Goal: Use online tool/utility: Utilize a website feature to perform a specific function

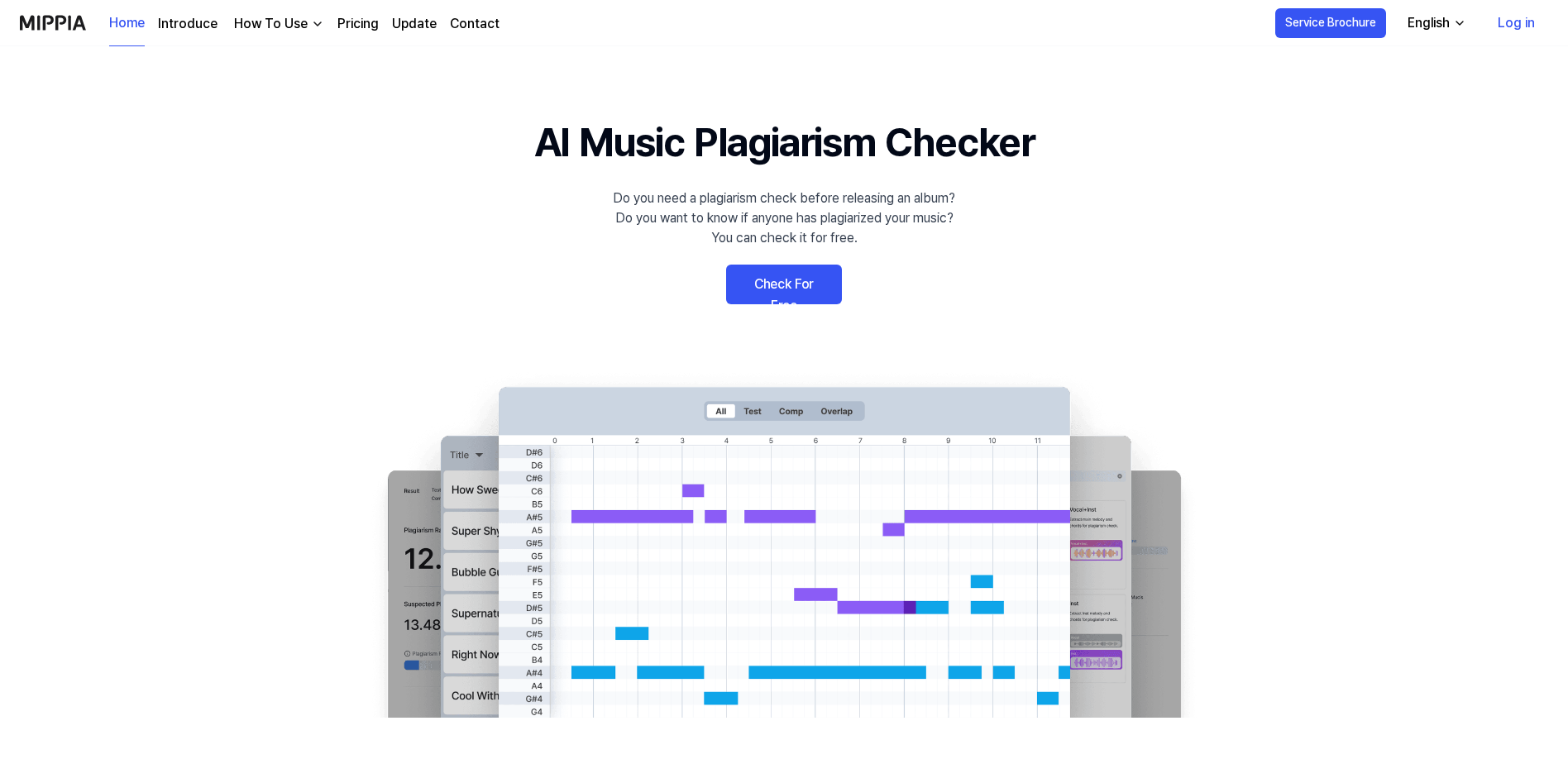
click at [796, 274] on link "Check For Free" at bounding box center [784, 284] width 116 height 40
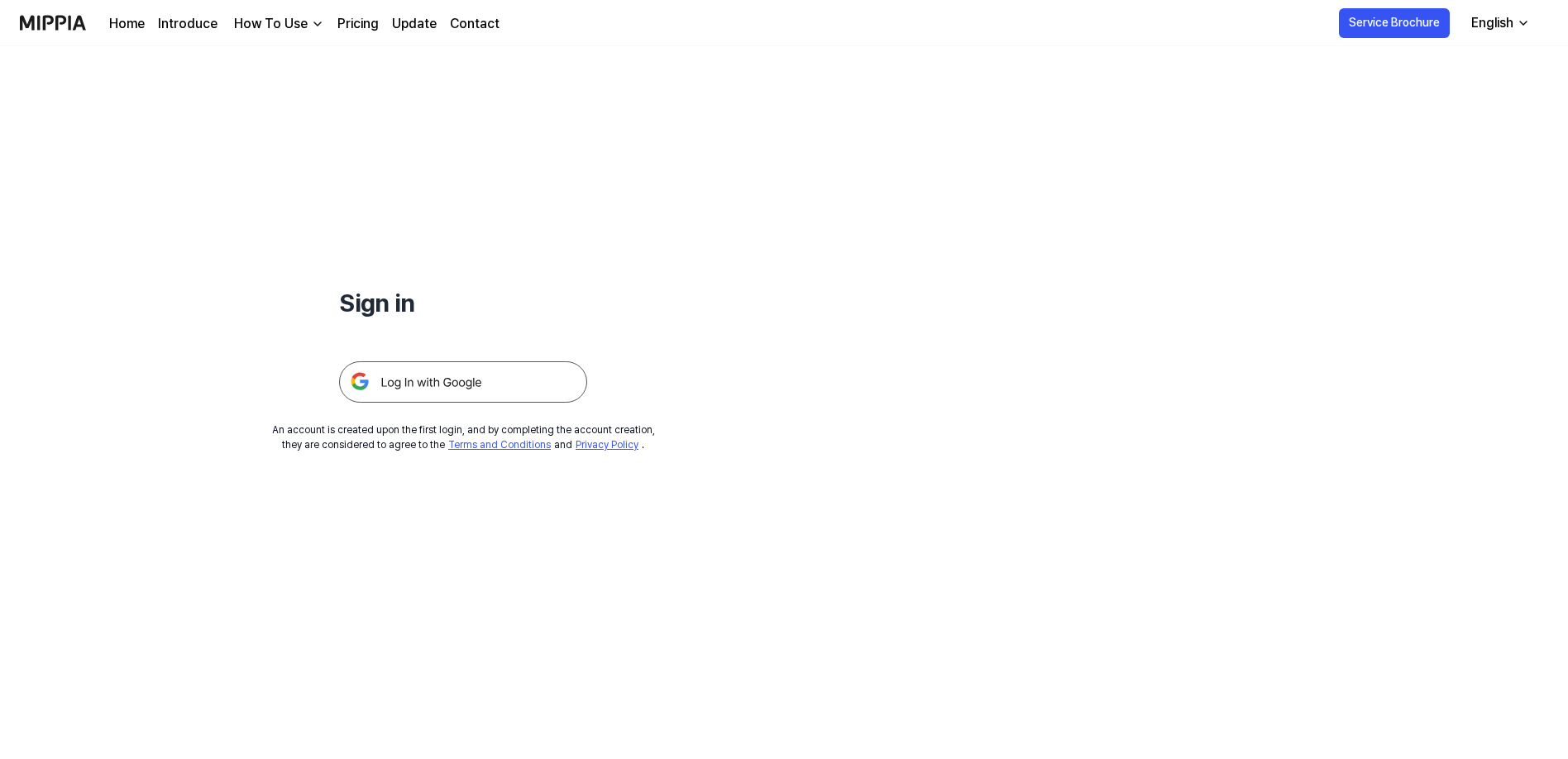
click at [476, 387] on img at bounding box center [463, 382] width 248 height 41
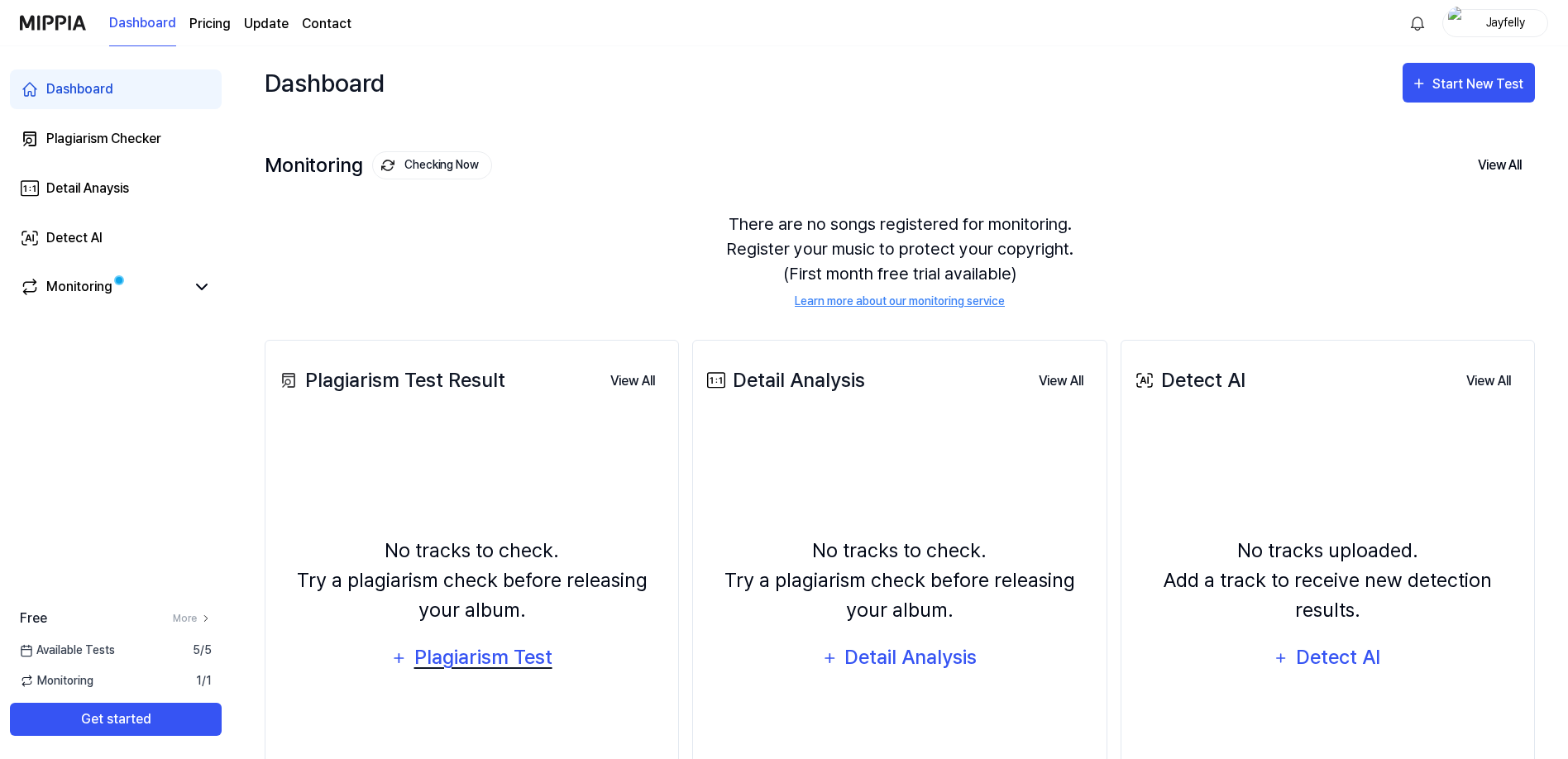
click at [465, 644] on div "Plagiarism Test" at bounding box center [483, 657] width 141 height 32
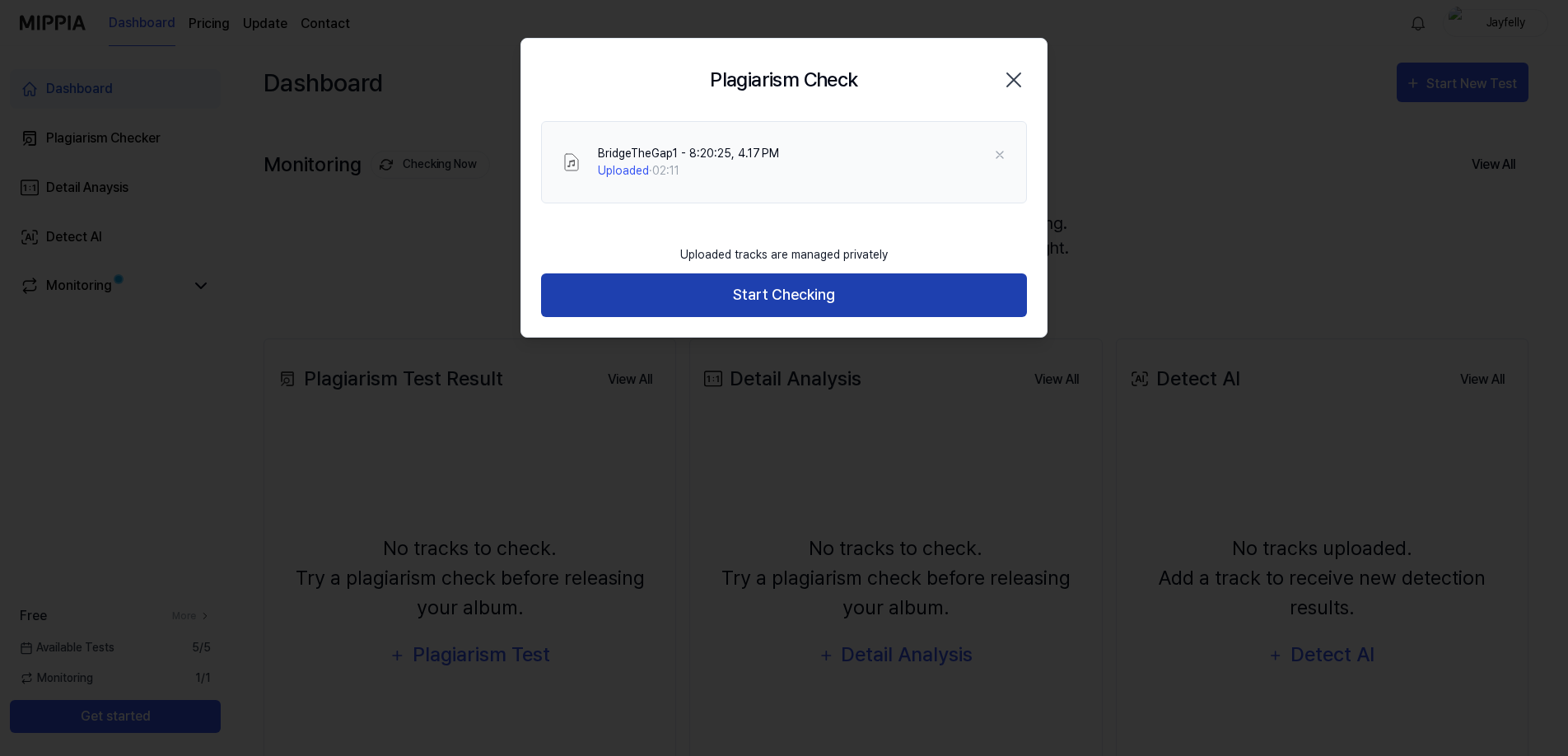
click at [739, 298] on button "Start Checking" at bounding box center [784, 295] width 486 height 44
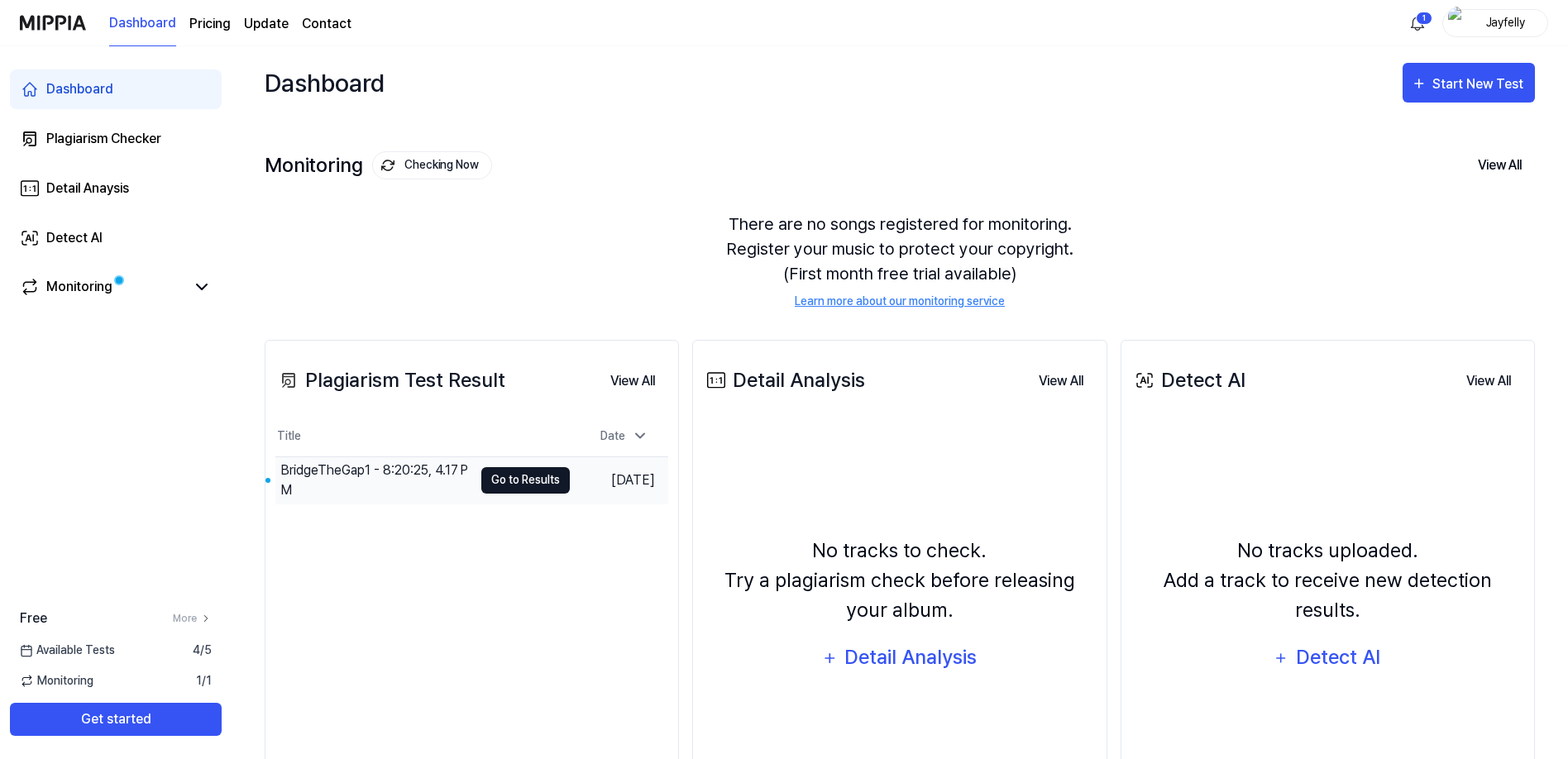
click at [484, 476] on button "Go to Results" at bounding box center [525, 481] width 89 height 26
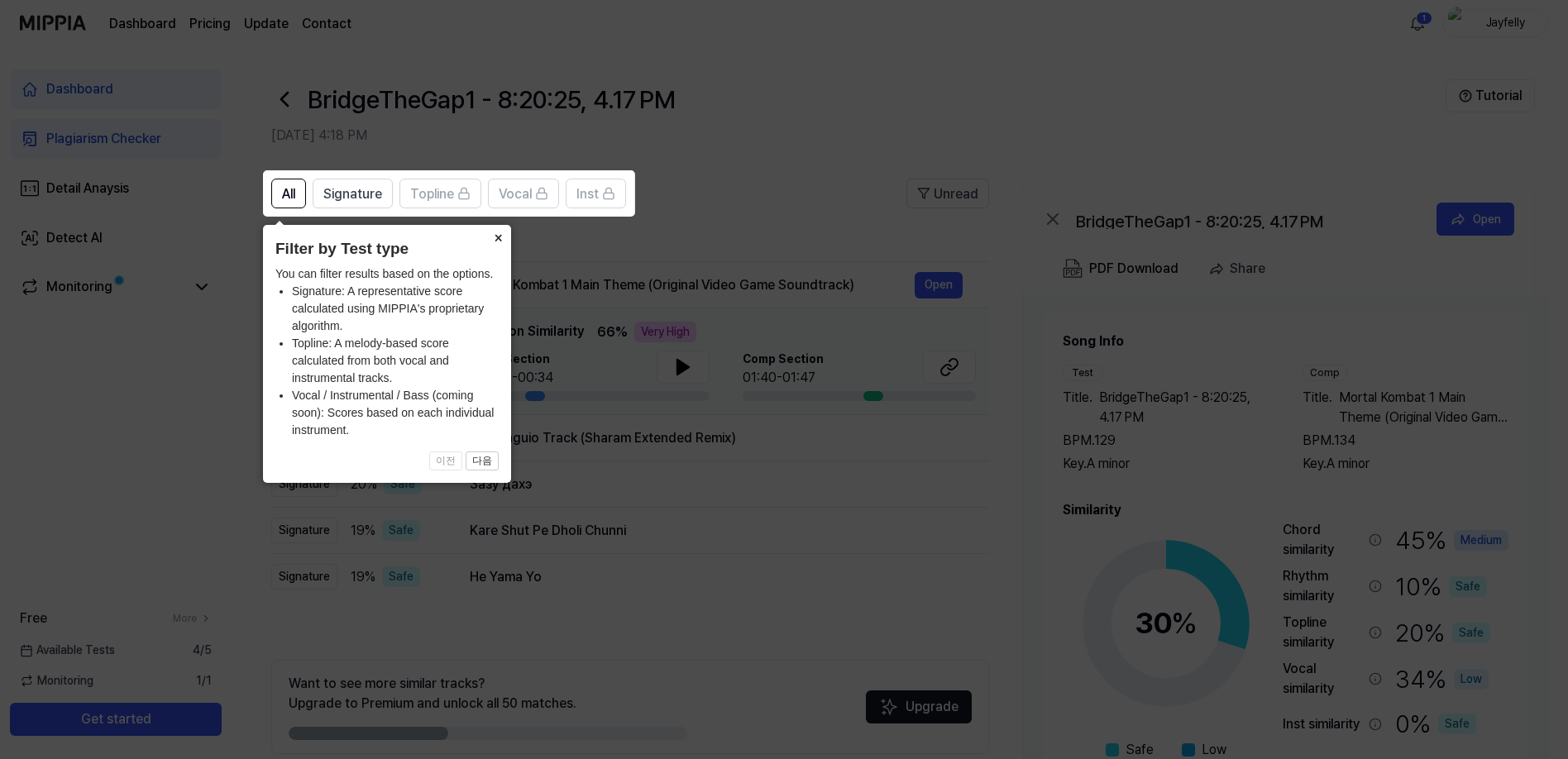
click at [495, 237] on button "×" at bounding box center [498, 237] width 26 height 23
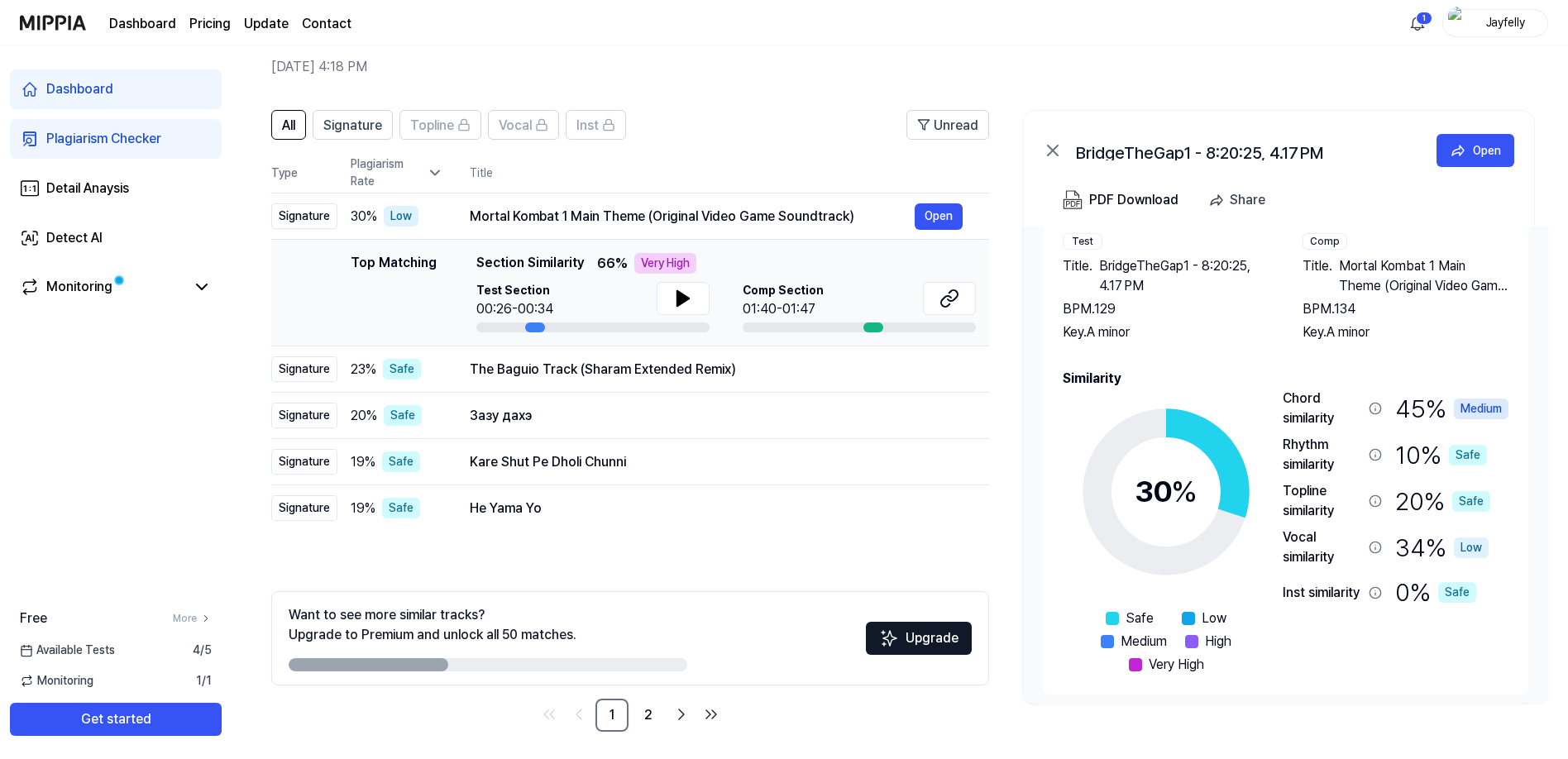
scroll to position [66, 0]
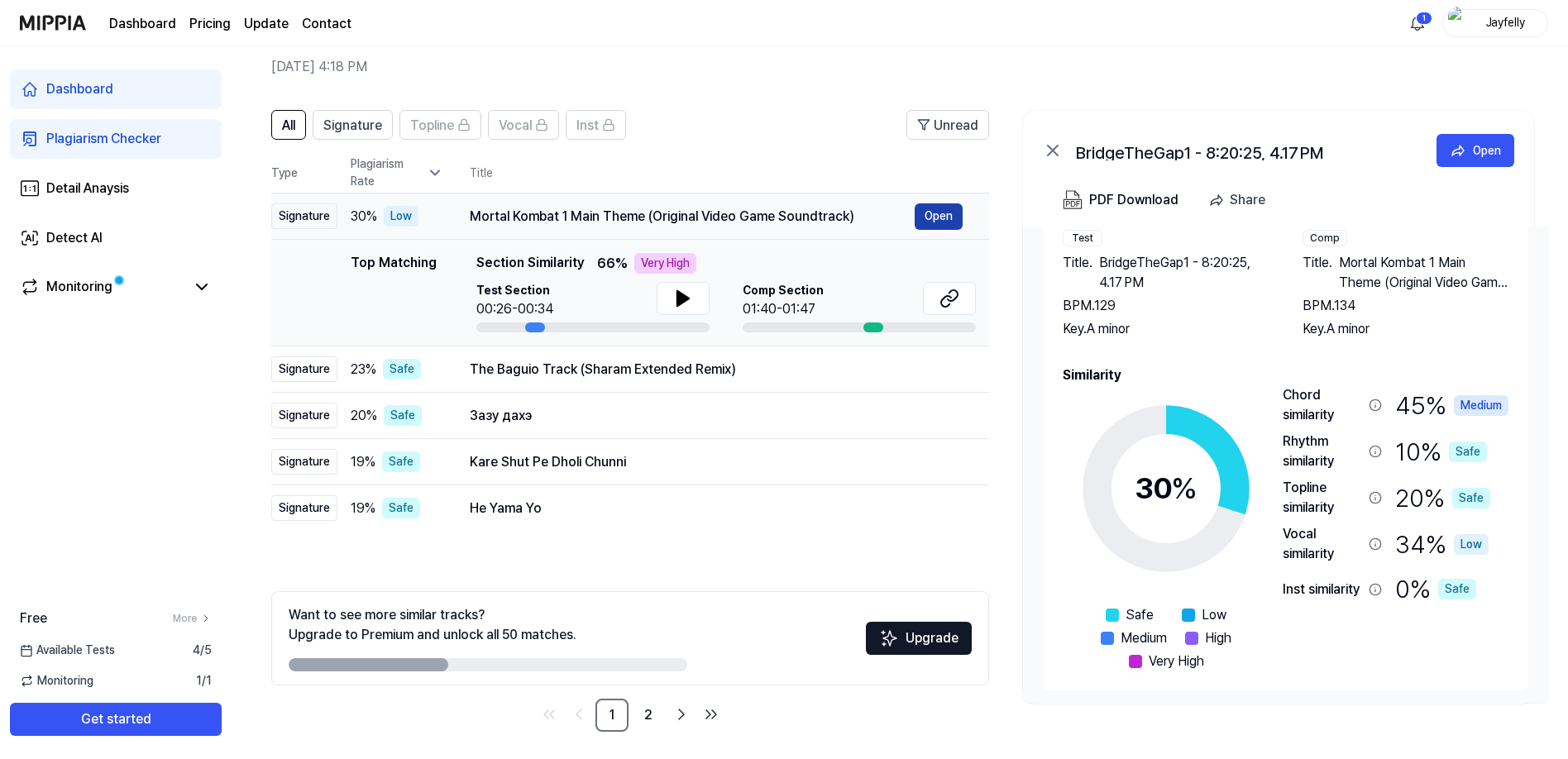
click at [927, 218] on button "Open" at bounding box center [938, 216] width 48 height 26
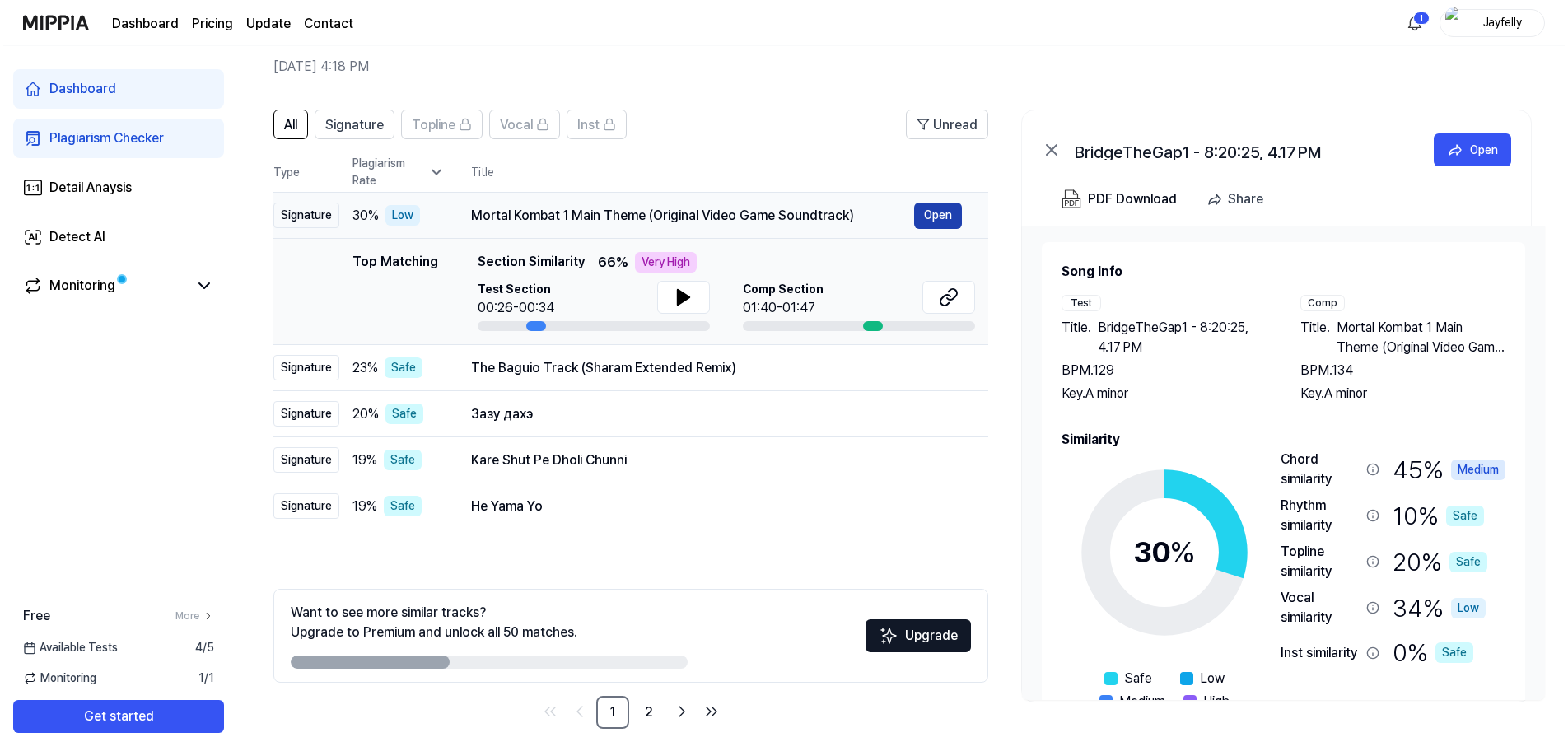
scroll to position [0, 0]
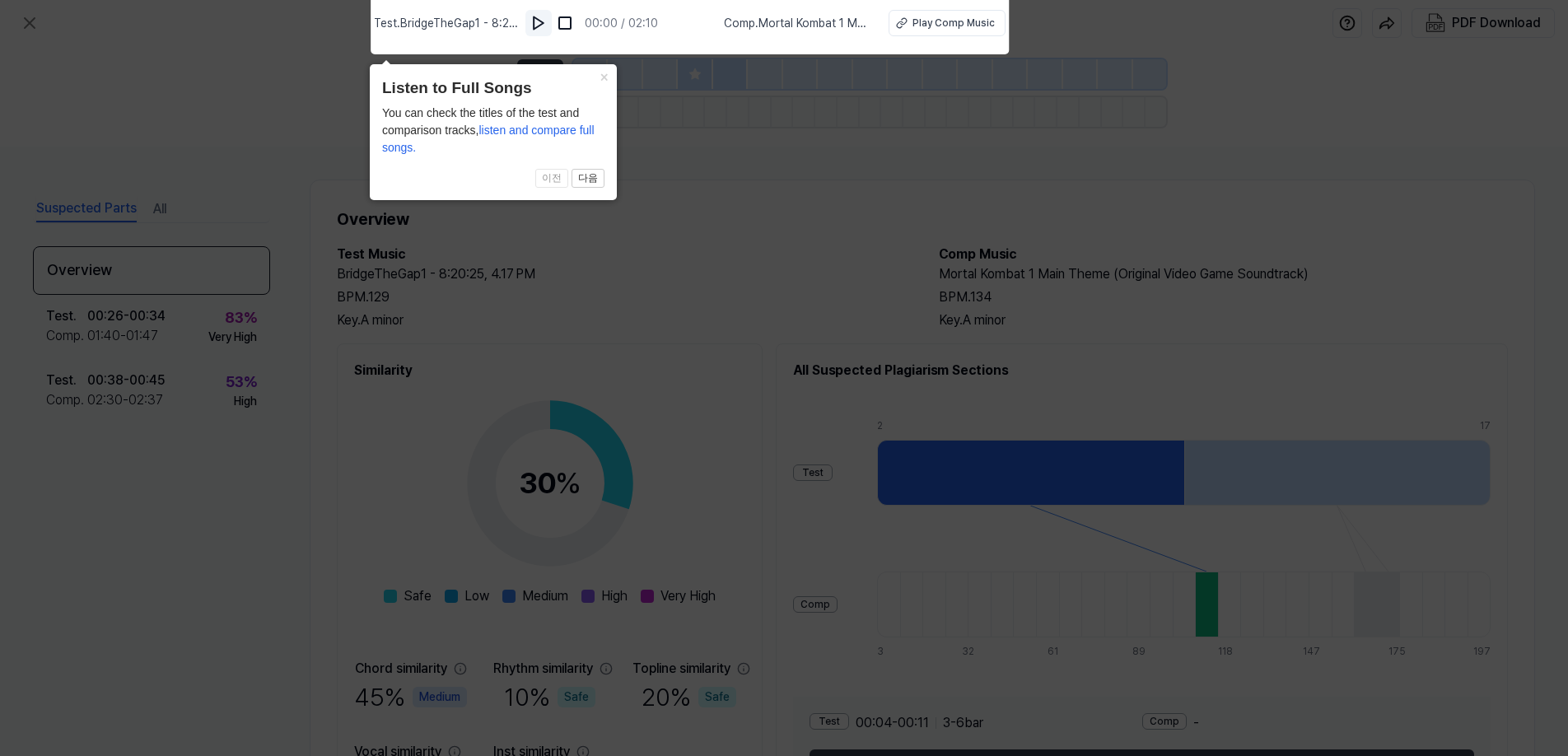
click at [540, 20] on img at bounding box center [539, 23] width 17 height 17
click at [572, 23] on img at bounding box center [567, 23] width 17 height 17
click at [950, 28] on div "Play Comp Music" at bounding box center [953, 23] width 83 height 15
